Goal: Check status: Check status

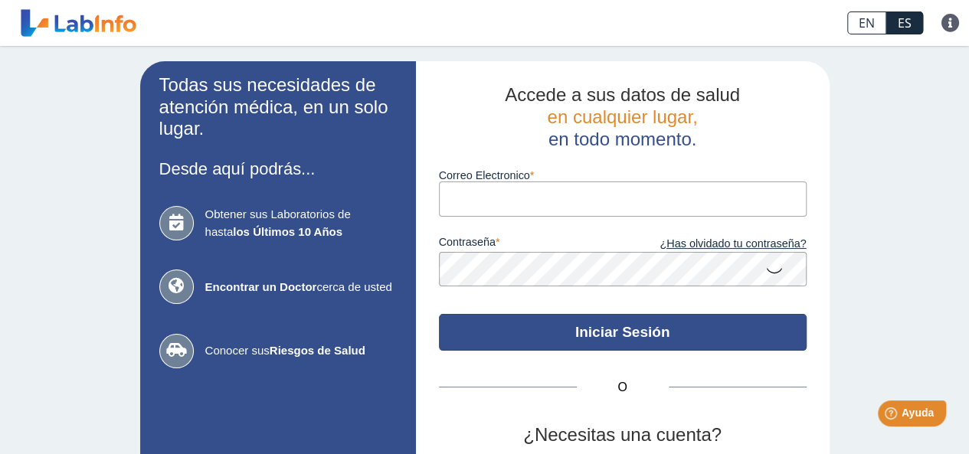
type input "[PERSON_NAME][EMAIL_ADDRESS][PERSON_NAME][DOMAIN_NAME]"
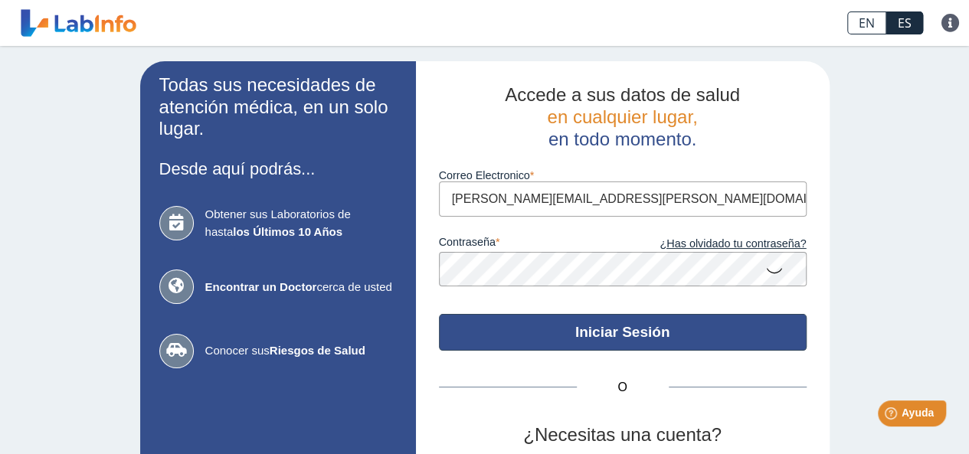
click at [573, 344] on button "Iniciar Sesión" at bounding box center [623, 332] width 368 height 37
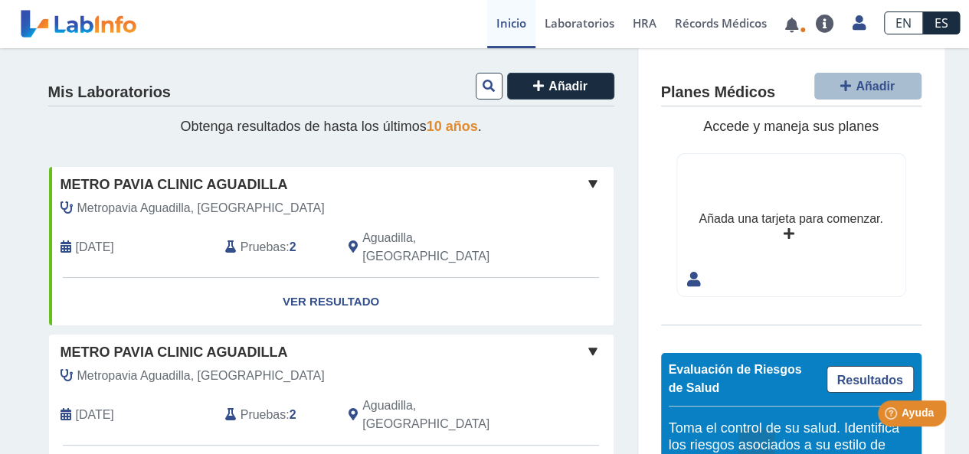
click at [250, 406] on span "Pruebas" at bounding box center [263, 415] width 45 height 18
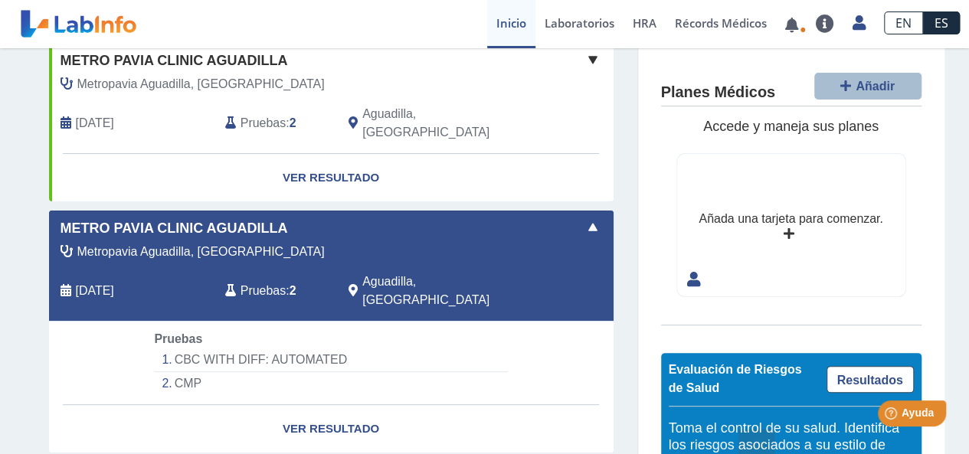
scroll to position [153, 0]
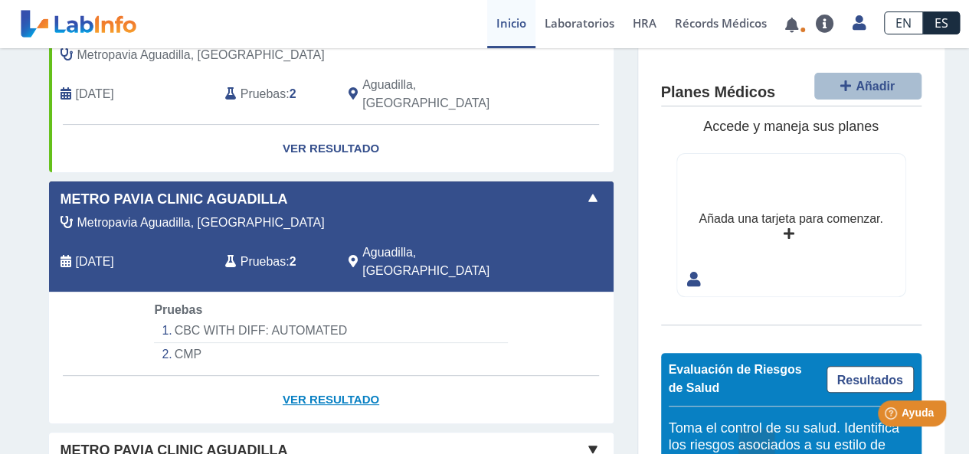
click at [335, 376] on link "Ver Resultado" at bounding box center [331, 400] width 565 height 48
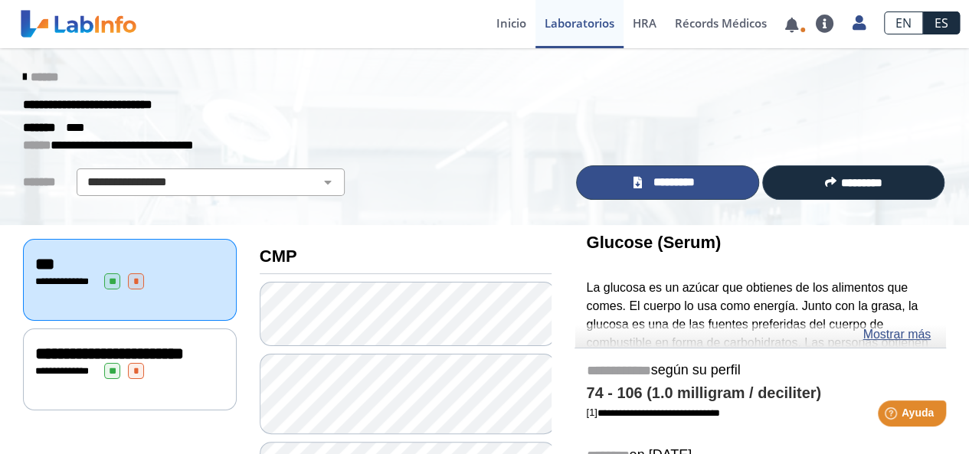
click at [682, 182] on span "*********" at bounding box center [674, 183] width 56 height 18
